Goal: Book appointment/travel/reservation

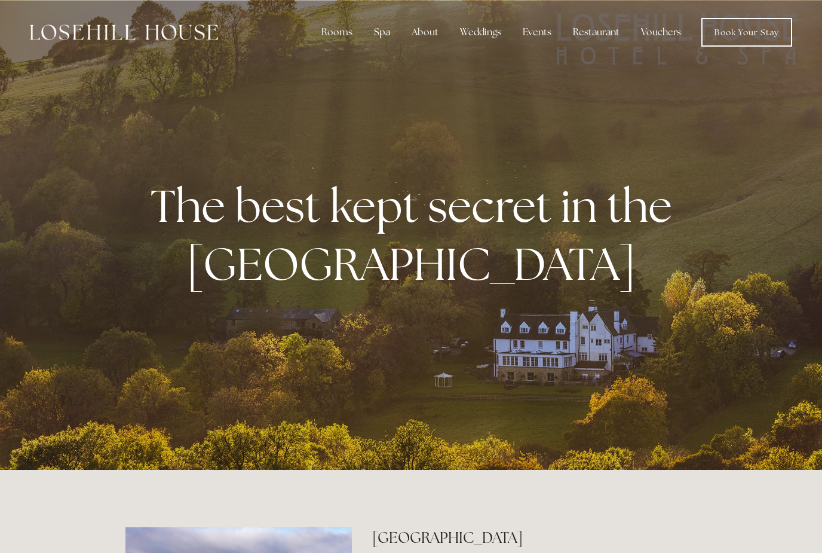
click at [387, 33] on div "Spa" at bounding box center [382, 32] width 35 height 24
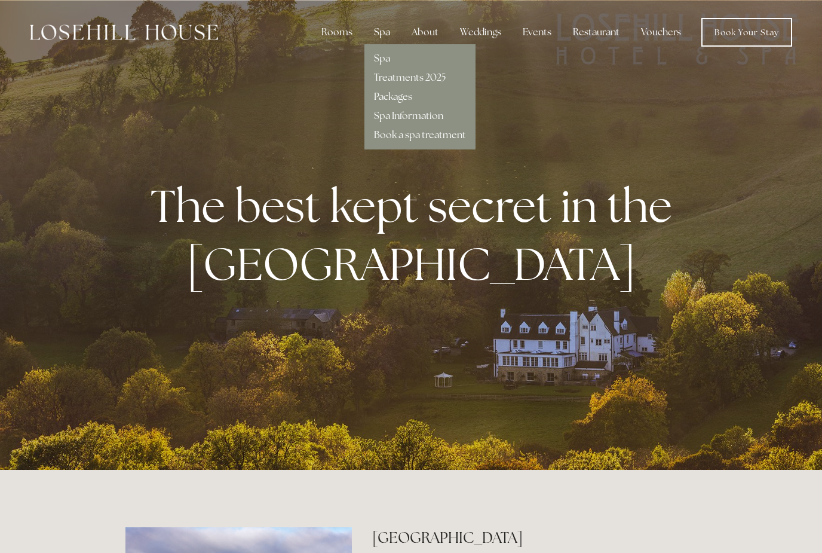
click at [387, 33] on div "Spa" at bounding box center [382, 32] width 35 height 24
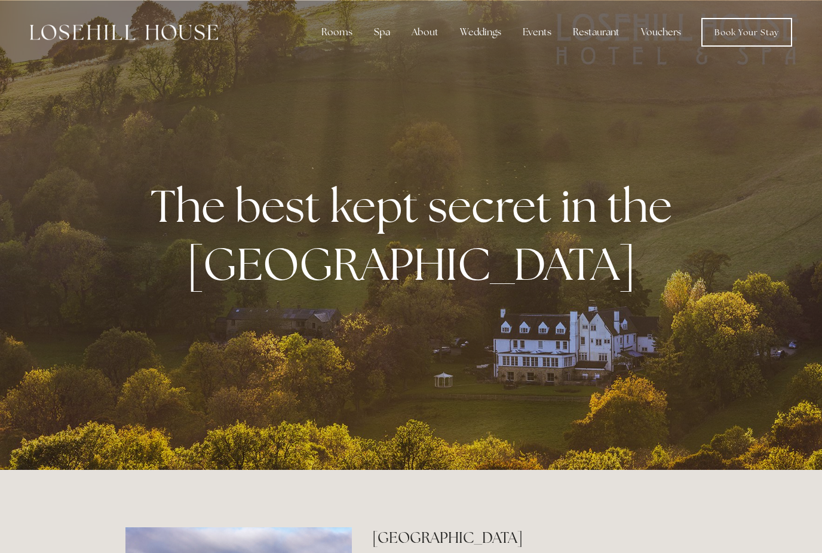
click at [383, 34] on div "Spa" at bounding box center [382, 32] width 35 height 24
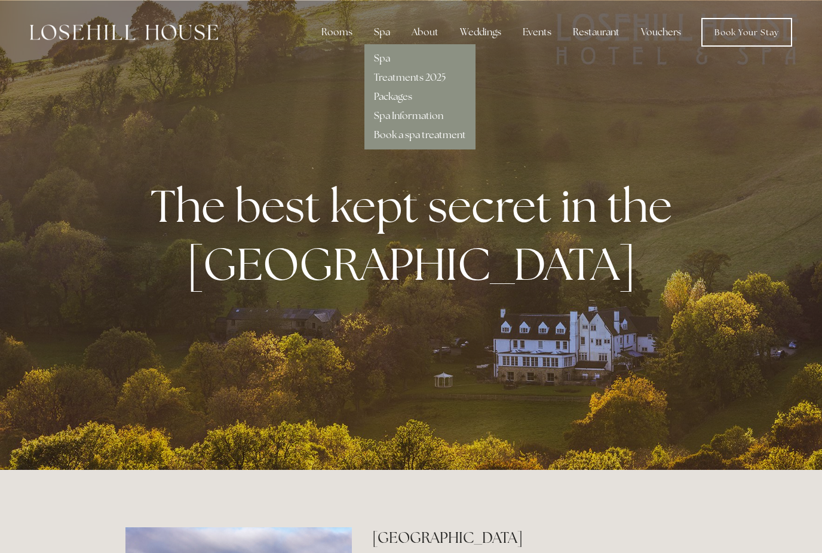
click at [399, 139] on link "Book a spa treatment" at bounding box center [420, 134] width 92 height 13
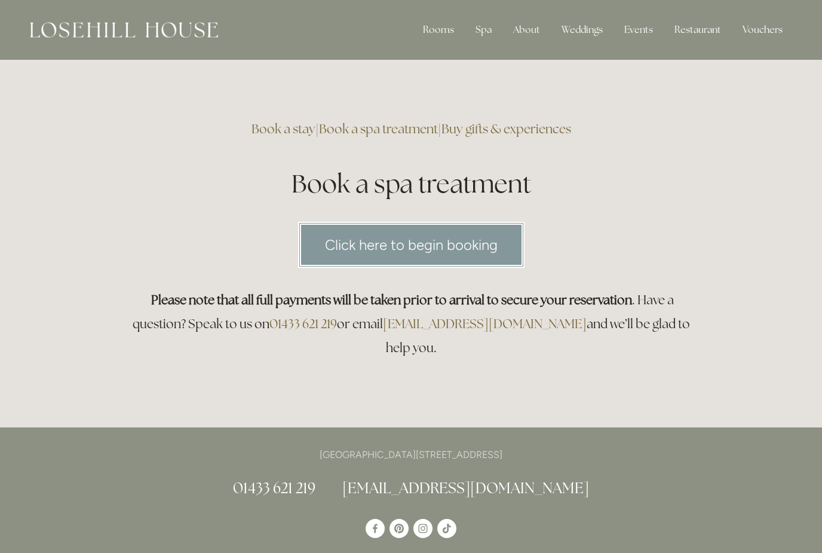
click at [418, 247] on link "Click here to begin booking" at bounding box center [411, 245] width 227 height 46
click at [487, 32] on div "Spa" at bounding box center [483, 30] width 35 height 24
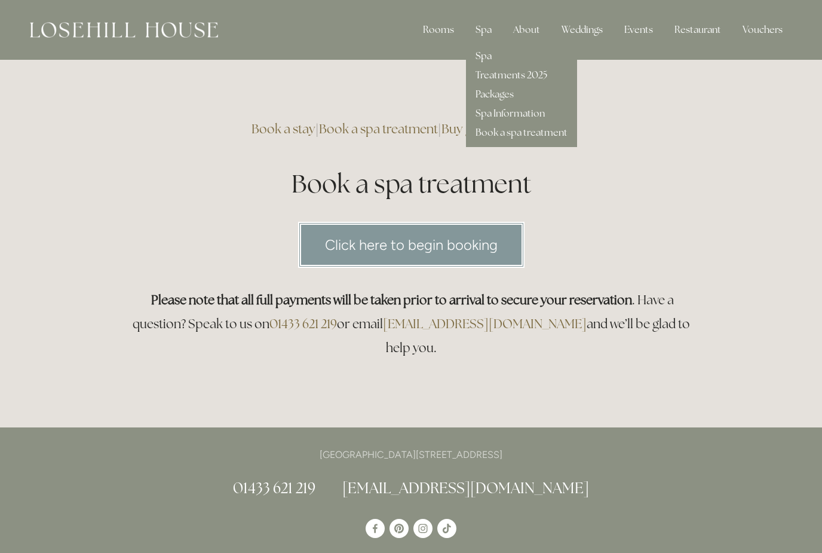
click at [489, 58] on link "Spa" at bounding box center [484, 56] width 16 height 13
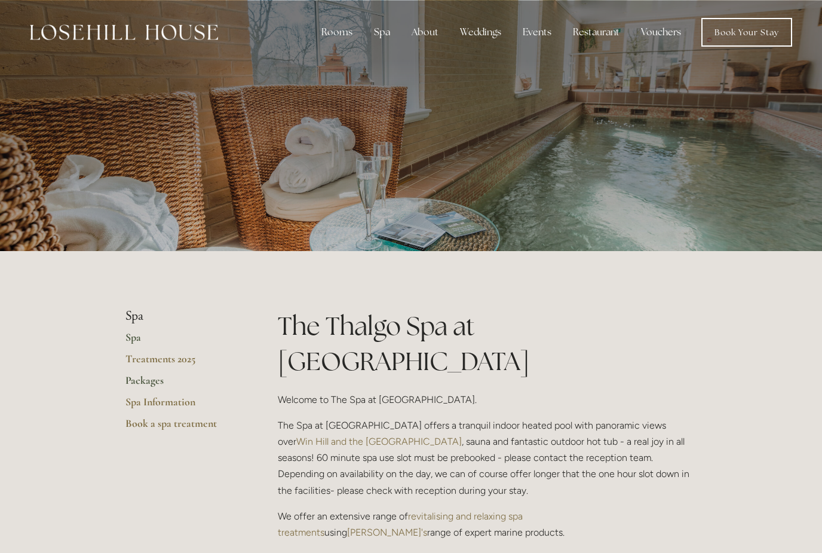
click at [144, 383] on link "Packages" at bounding box center [183, 385] width 114 height 22
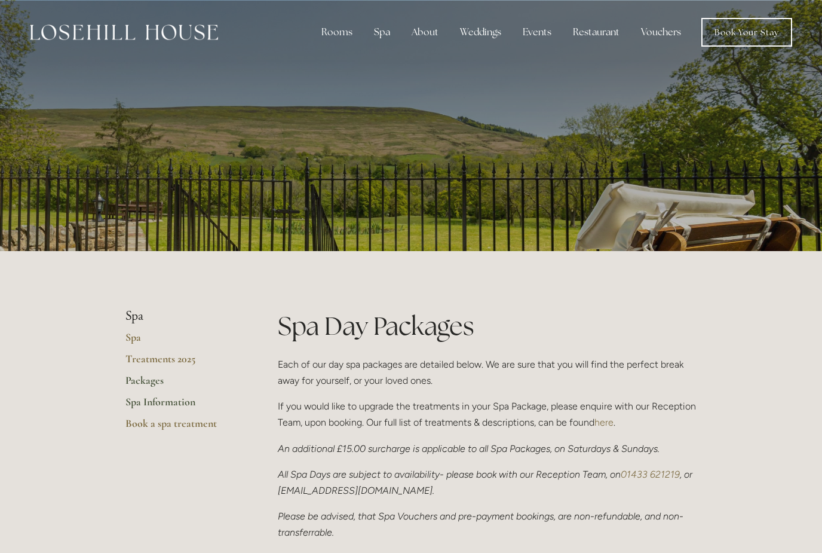
click at [156, 403] on link "Spa Information" at bounding box center [183, 406] width 114 height 22
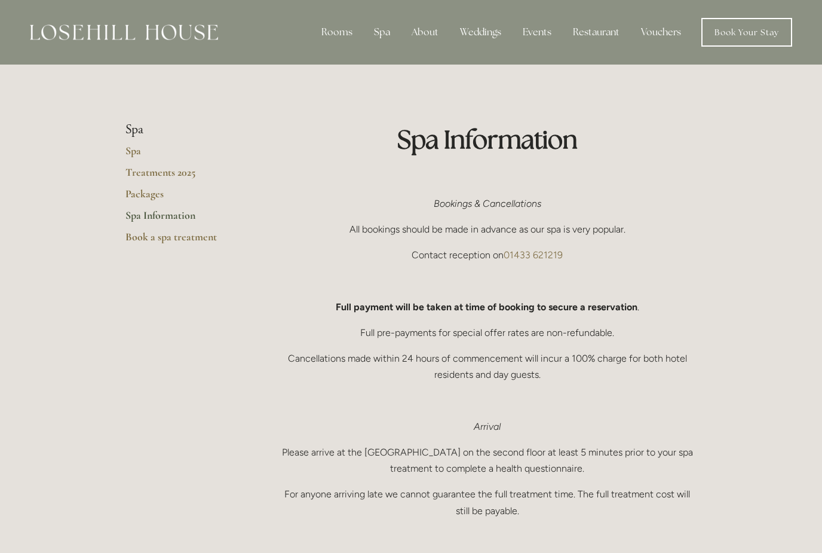
click at [133, 130] on li "Spa" at bounding box center [183, 130] width 114 height 16
click at [134, 154] on link "Spa" at bounding box center [183, 155] width 114 height 22
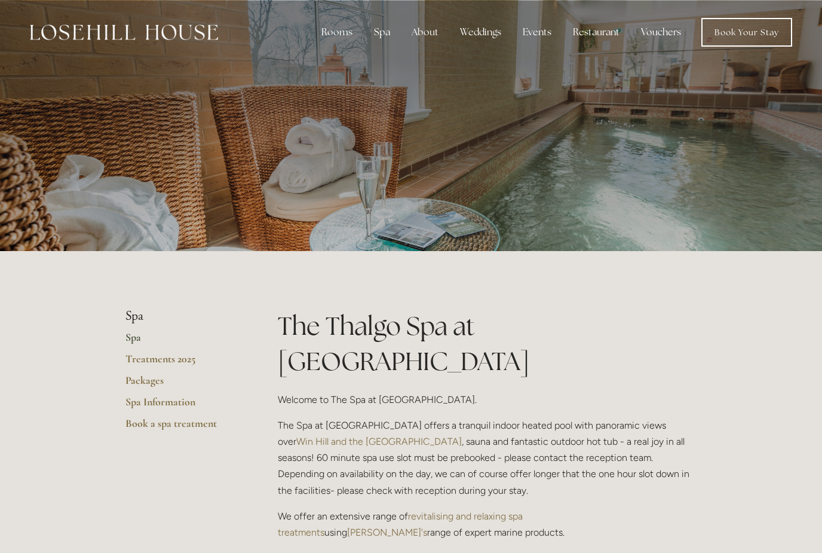
click at [605, 32] on div "Restaurant" at bounding box center [597, 32] width 66 height 24
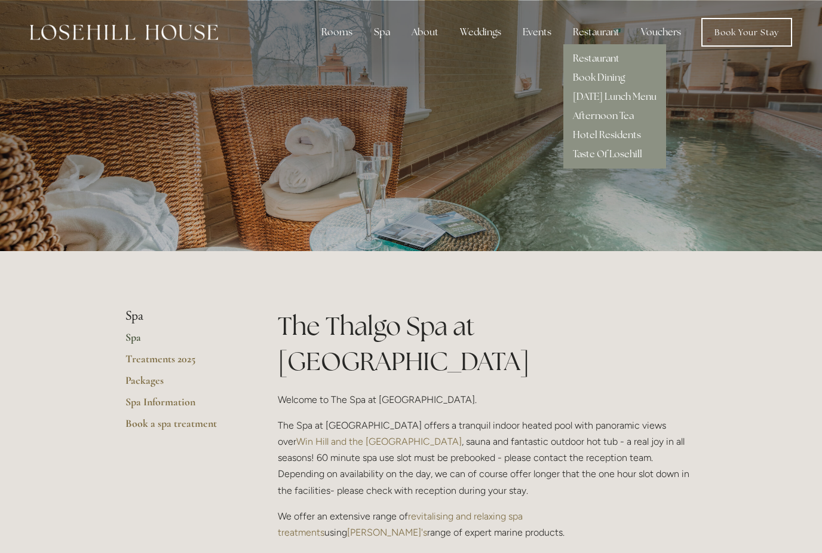
click at [597, 57] on link "Restaurant" at bounding box center [596, 58] width 47 height 13
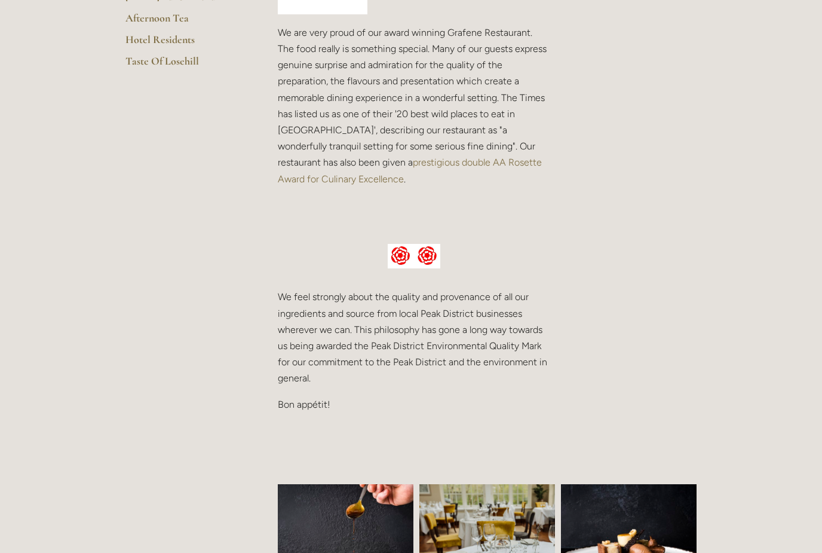
scroll to position [384, 0]
